Goal: Navigation & Orientation: Find specific page/section

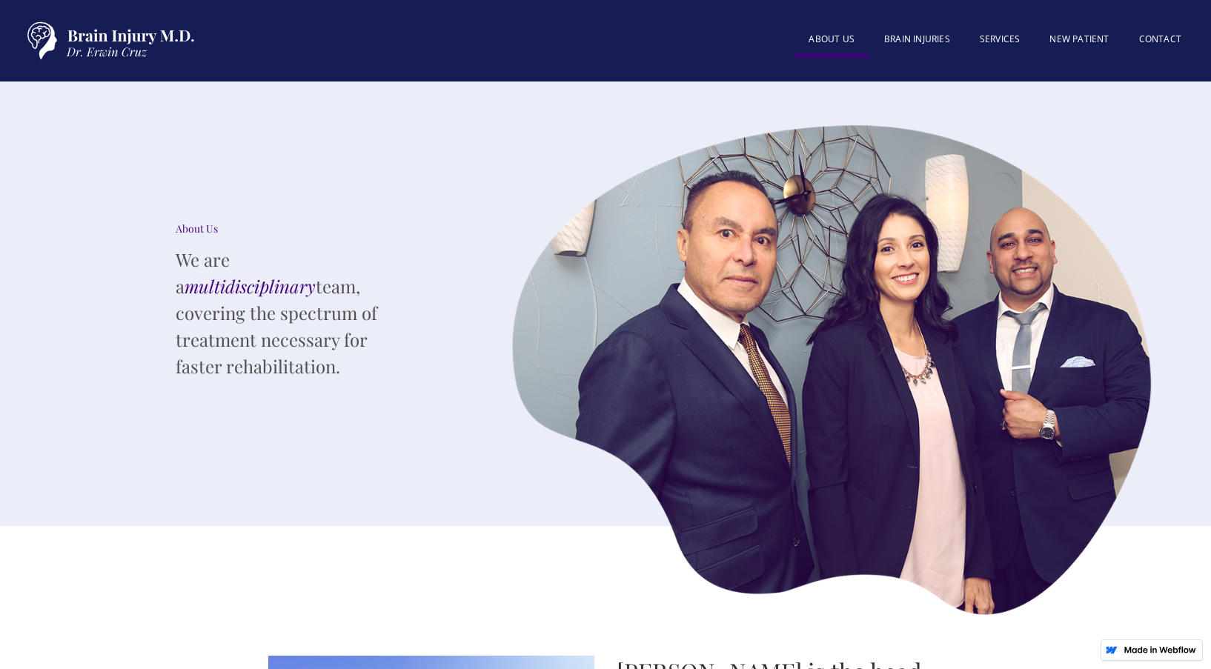
click at [832, 36] on link "About US" at bounding box center [832, 40] width 76 height 33
click at [988, 36] on link "SERVICES" at bounding box center [1000, 40] width 70 height 32
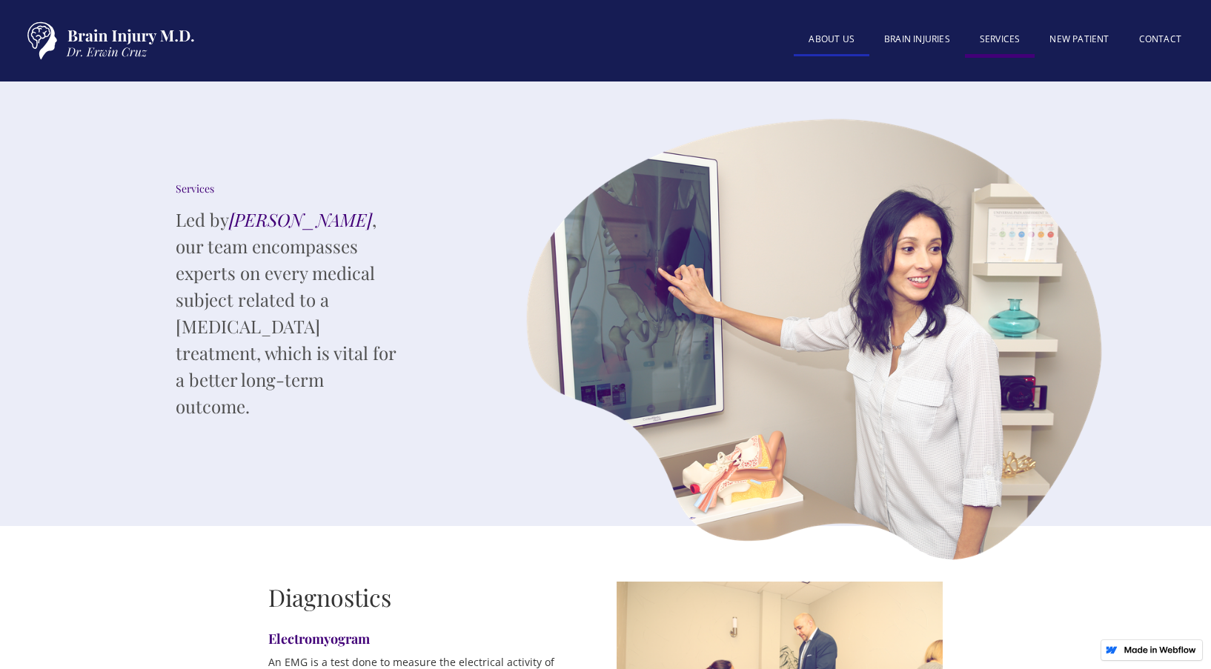
click at [831, 37] on link "About US" at bounding box center [832, 40] width 76 height 32
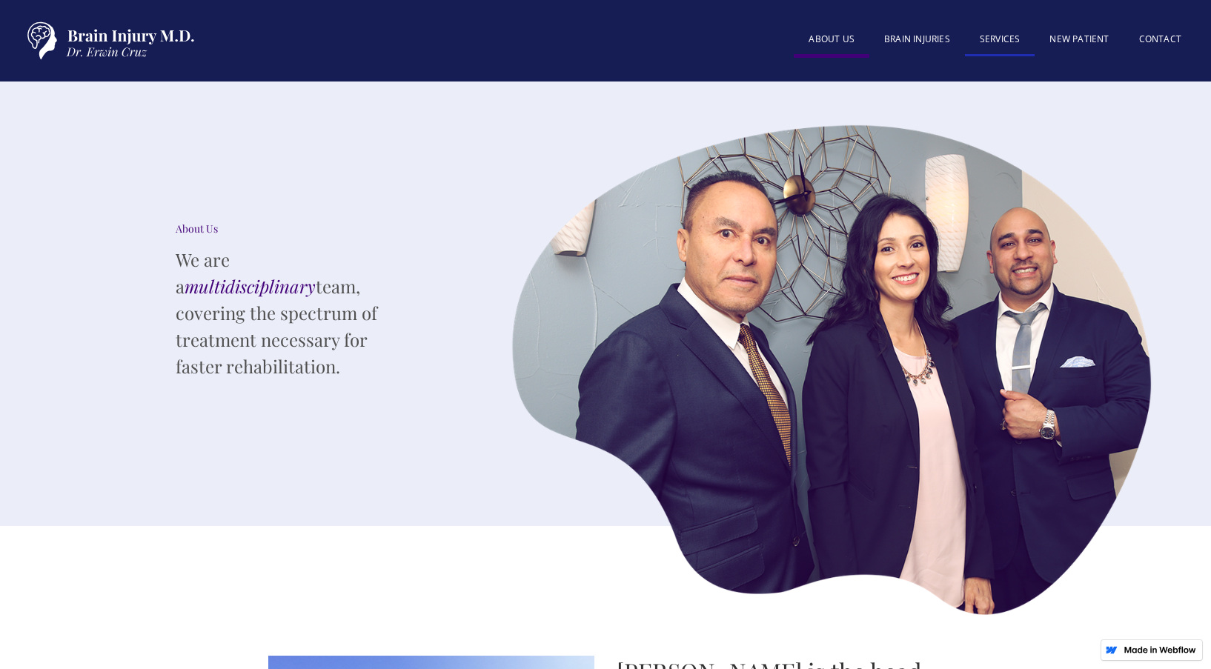
click at [1011, 38] on link "SERVICES" at bounding box center [1000, 40] width 70 height 32
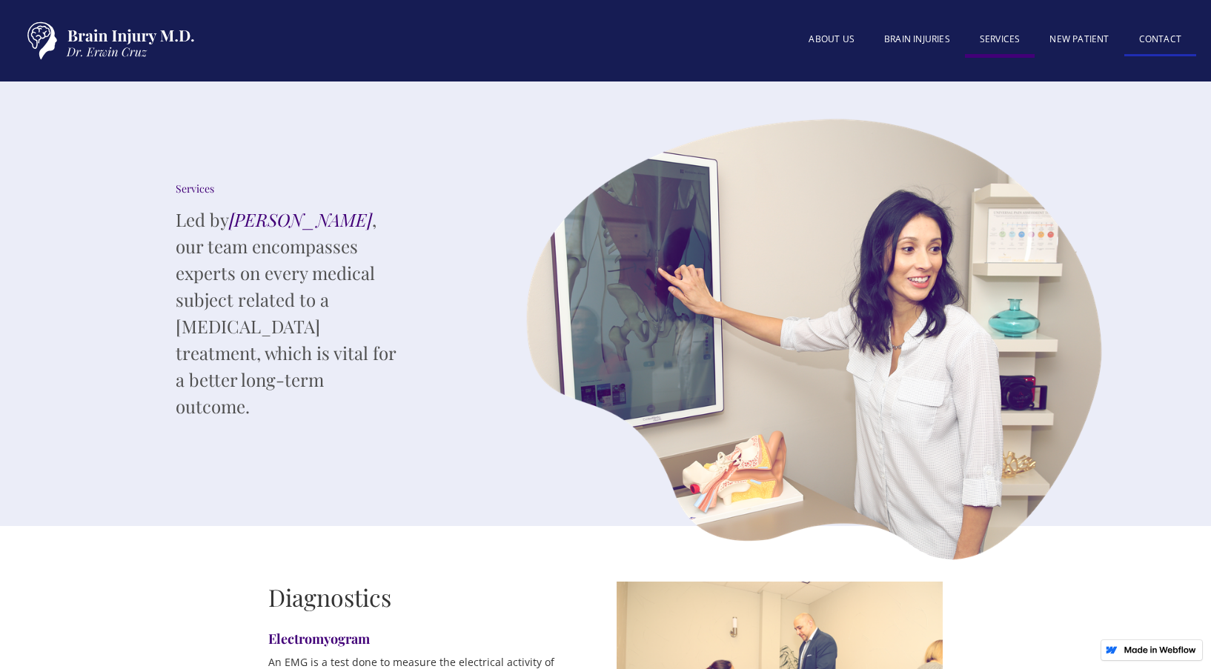
click at [1167, 33] on link "Contact" at bounding box center [1160, 40] width 72 height 32
